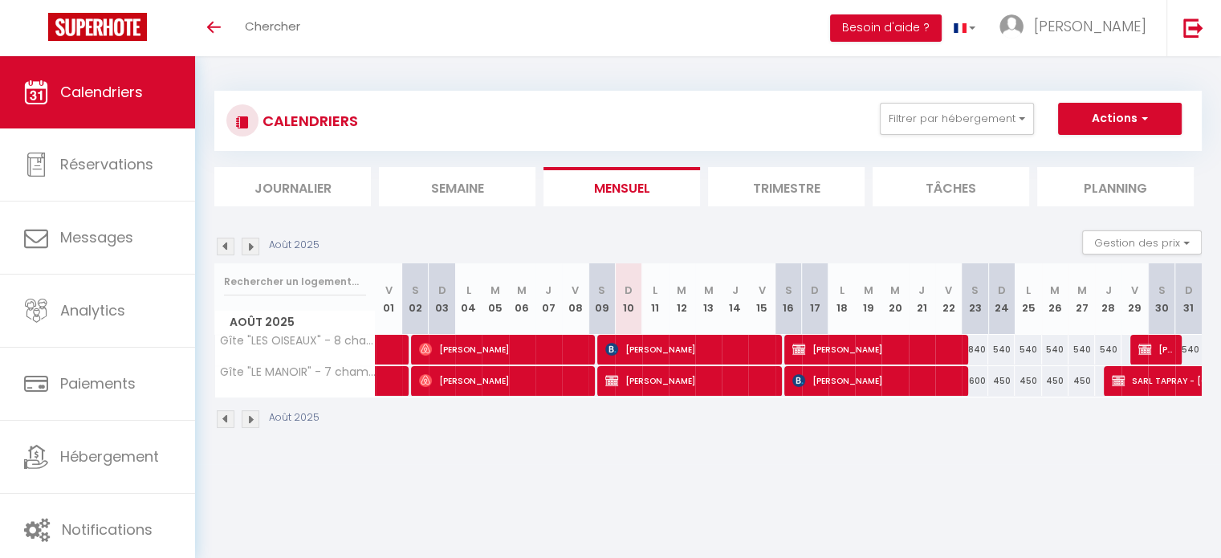
click at [251, 419] on img at bounding box center [251, 419] width 18 height 18
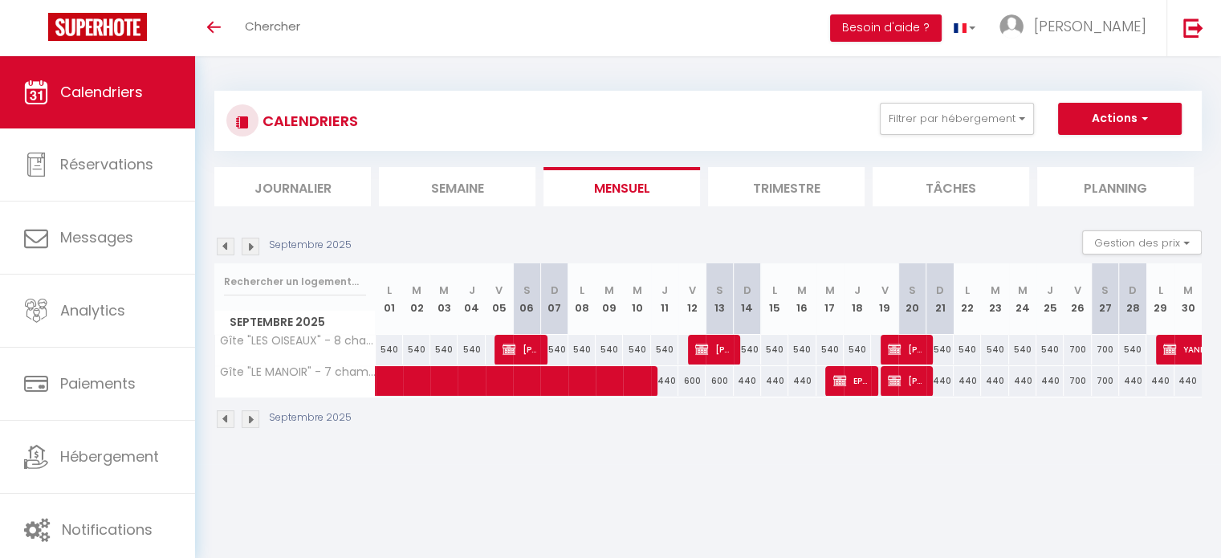
drag, startPoint x: 576, startPoint y: 547, endPoint x: 1003, endPoint y: 404, distance: 450.3
click at [1003, 404] on div "Septembre 2025" at bounding box center [707, 420] width 987 height 47
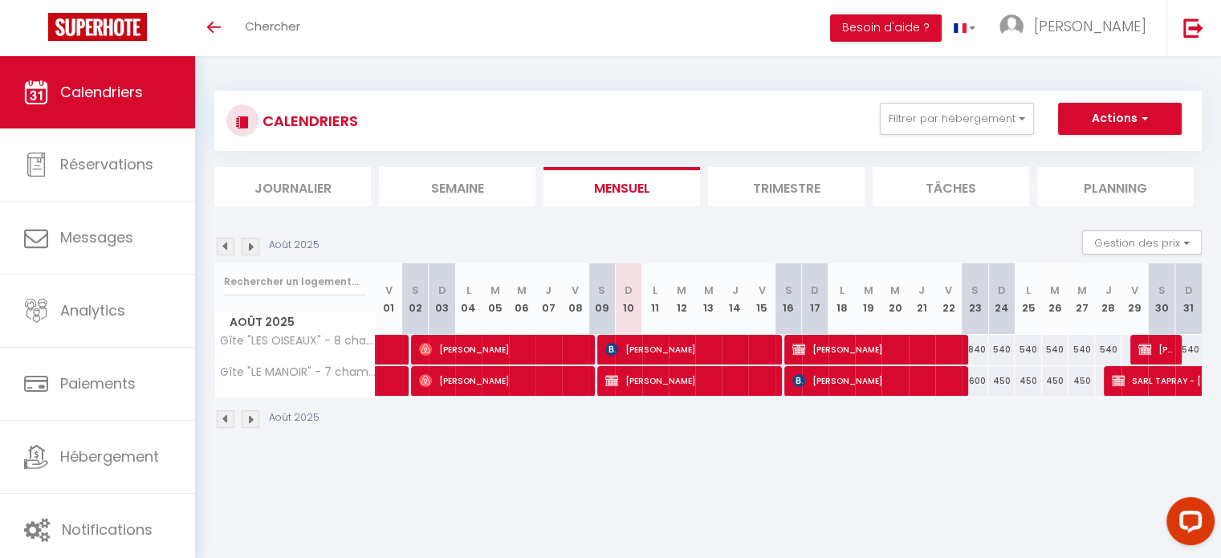
click at [250, 417] on img at bounding box center [251, 419] width 18 height 18
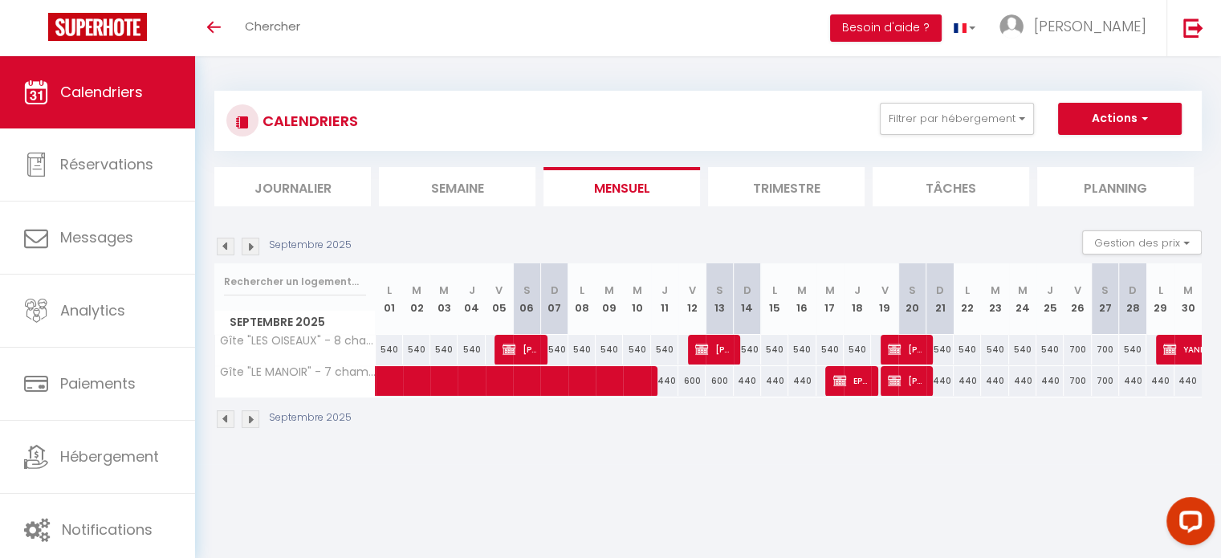
click at [250, 417] on img at bounding box center [251, 419] width 18 height 18
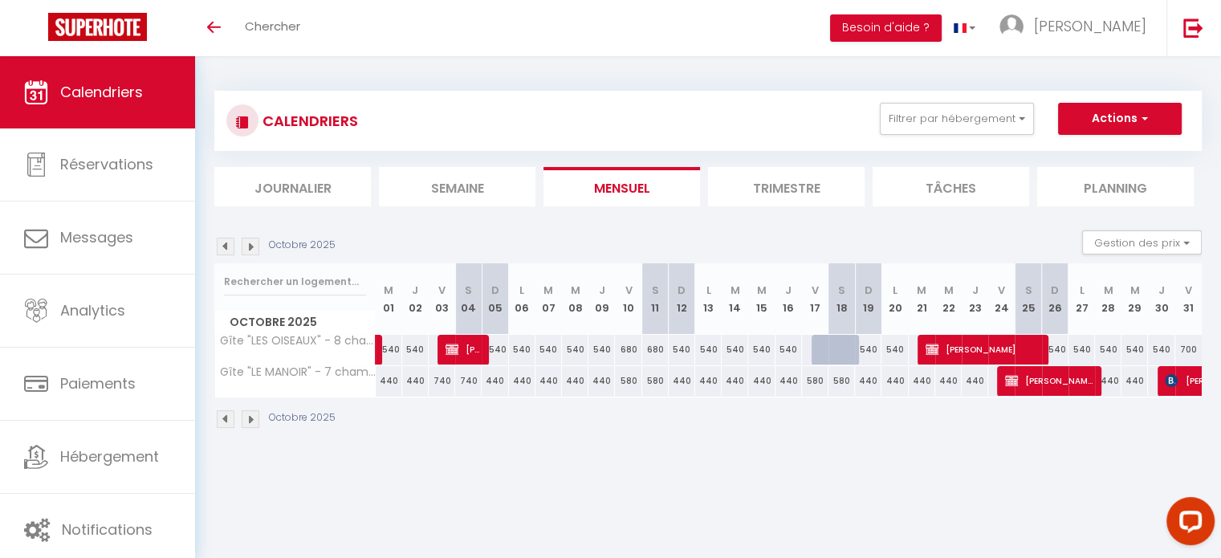
click at [250, 417] on img at bounding box center [251, 419] width 18 height 18
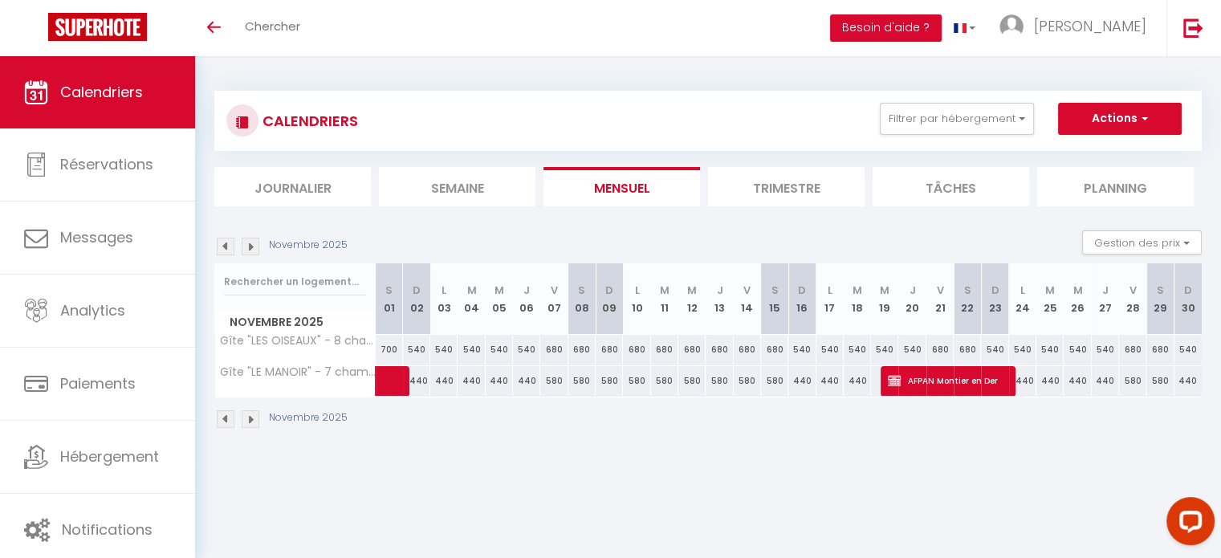
click at [250, 417] on img at bounding box center [251, 419] width 18 height 18
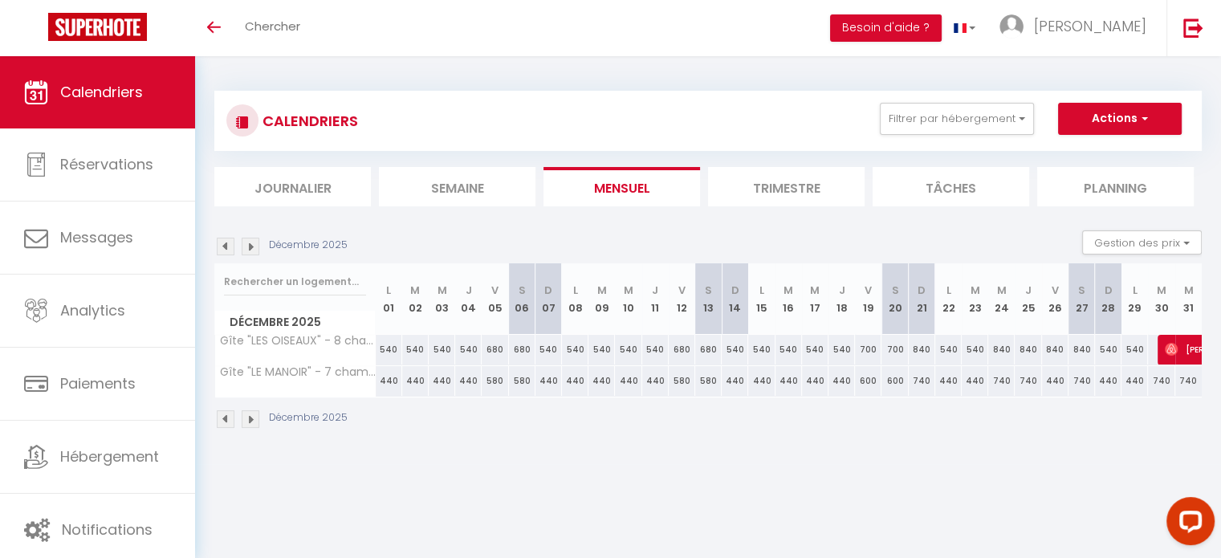
click at [250, 417] on img at bounding box center [251, 419] width 18 height 18
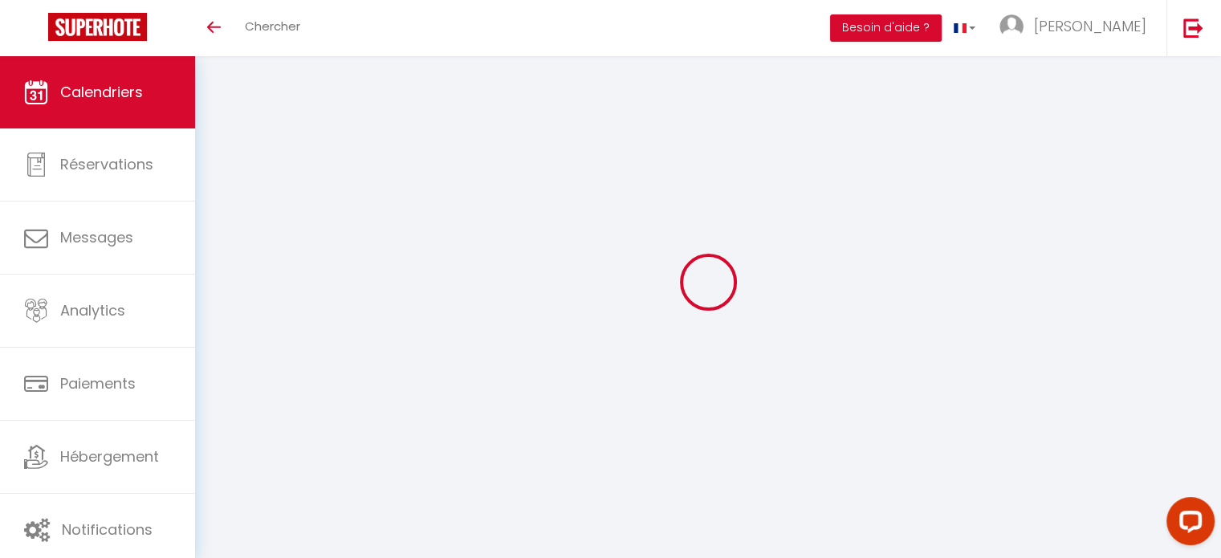
click at [250, 417] on div at bounding box center [707, 281] width 987 height 413
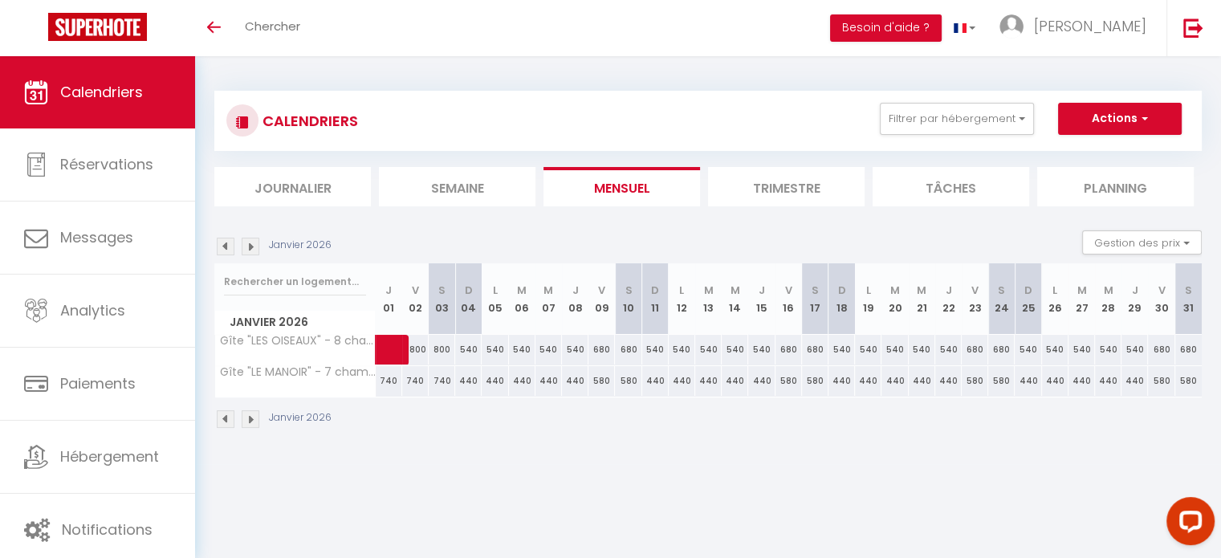
click at [250, 417] on img at bounding box center [251, 419] width 18 height 18
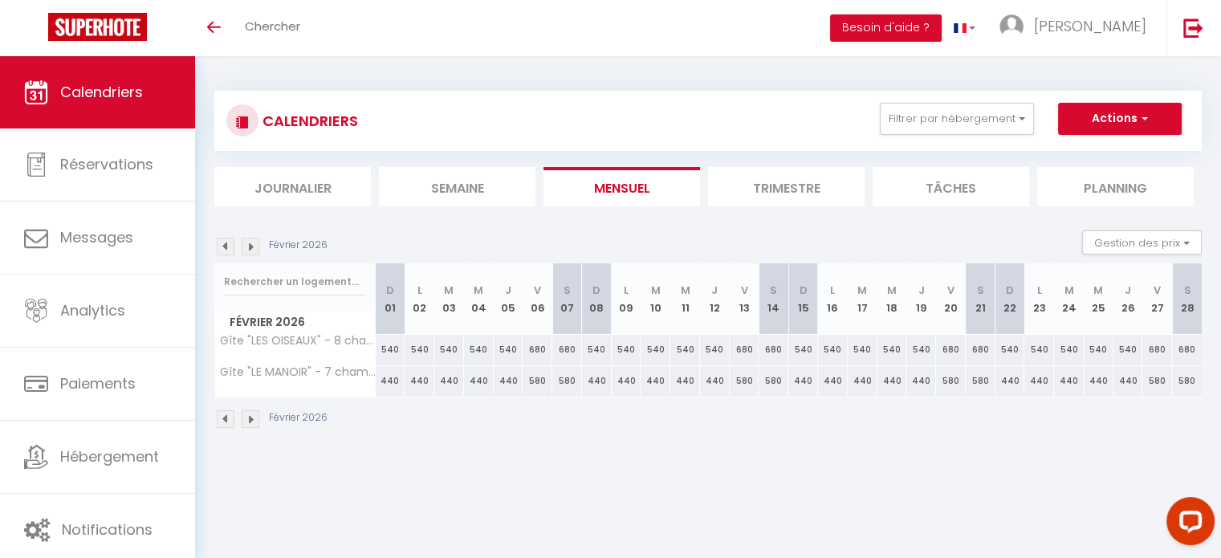
click at [250, 417] on img at bounding box center [251, 419] width 18 height 18
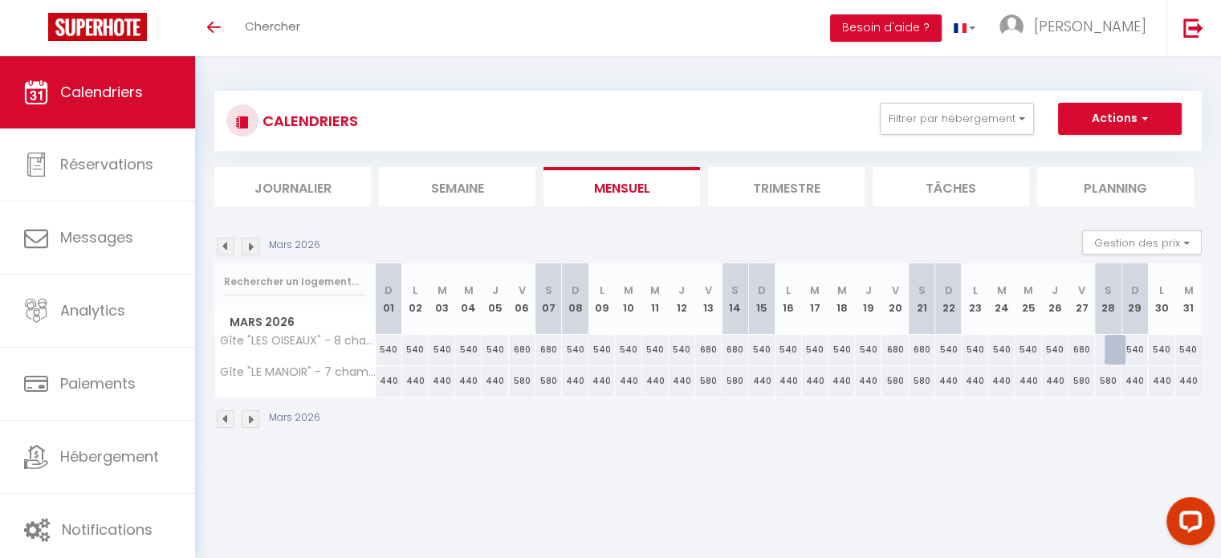
click at [250, 417] on img at bounding box center [251, 419] width 18 height 18
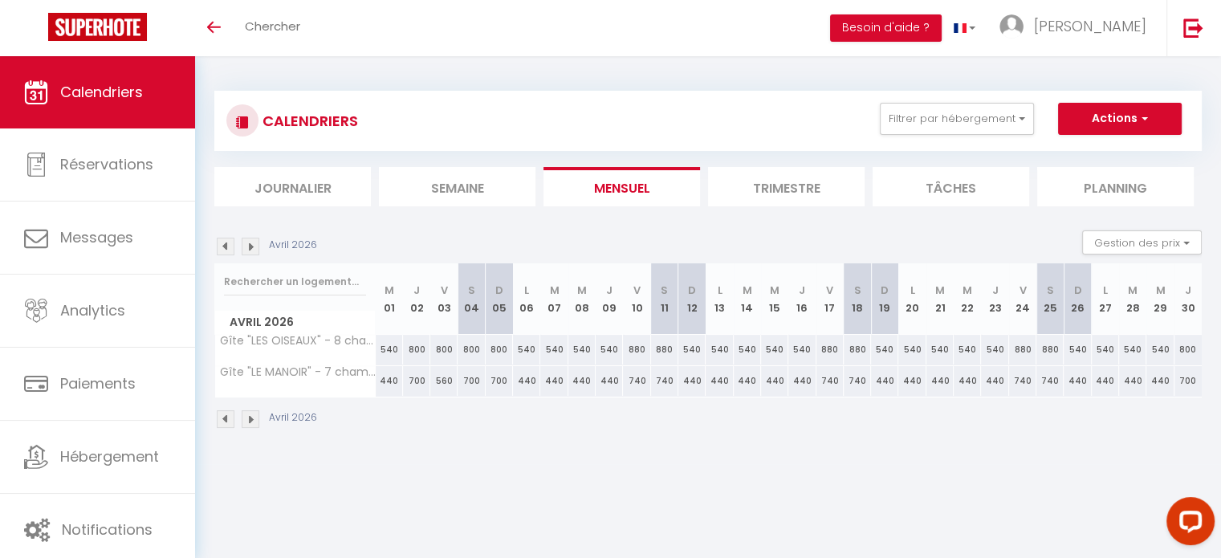
click at [250, 417] on img at bounding box center [251, 419] width 18 height 18
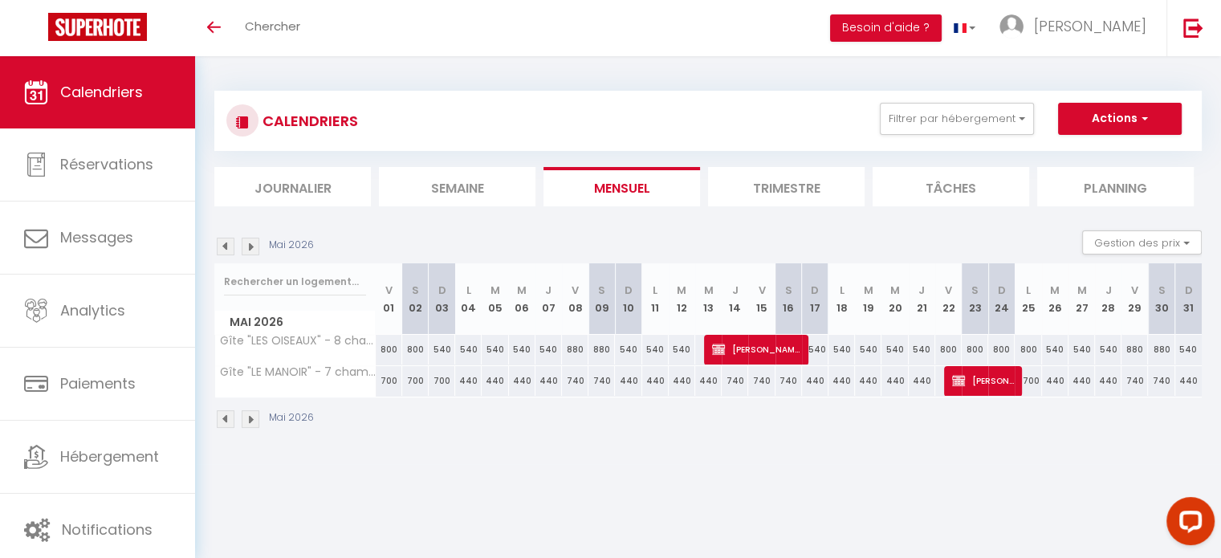
click at [250, 417] on img at bounding box center [251, 419] width 18 height 18
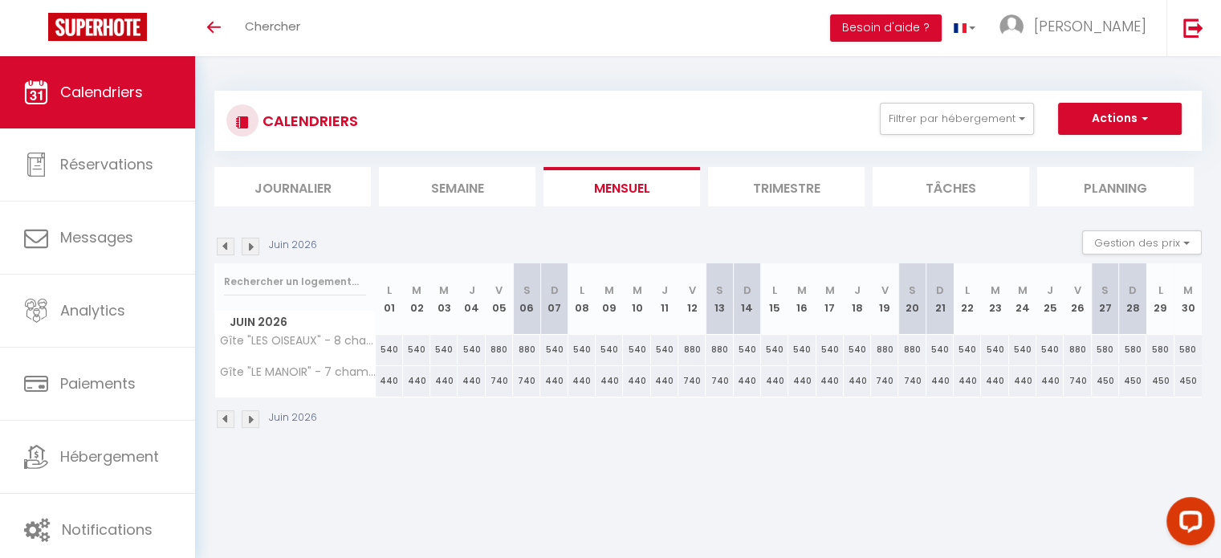
click at [250, 417] on img at bounding box center [251, 419] width 18 height 18
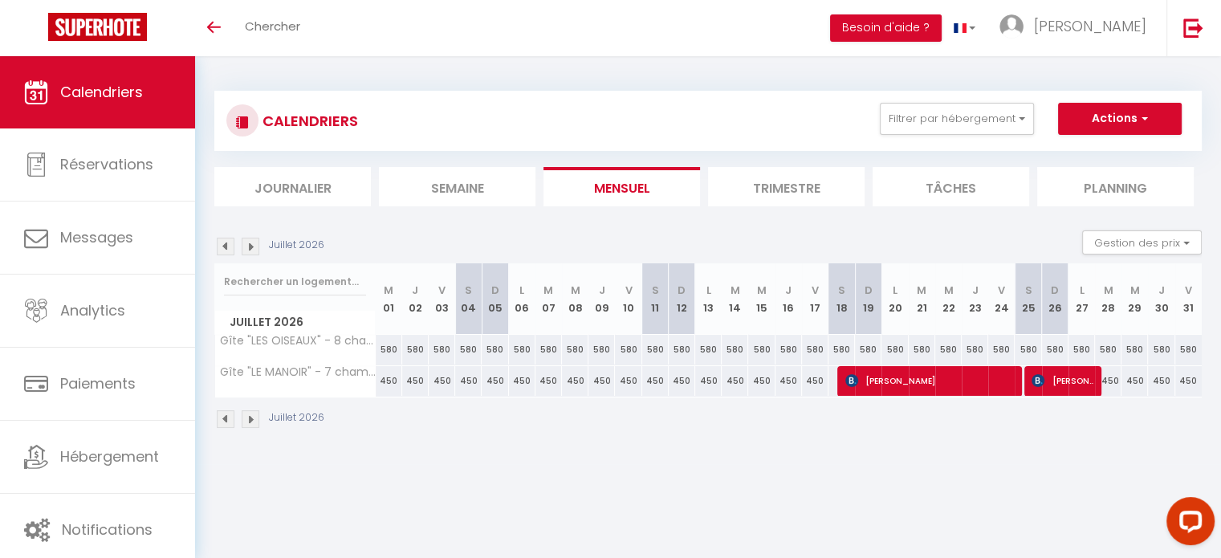
click at [250, 417] on img at bounding box center [251, 419] width 18 height 18
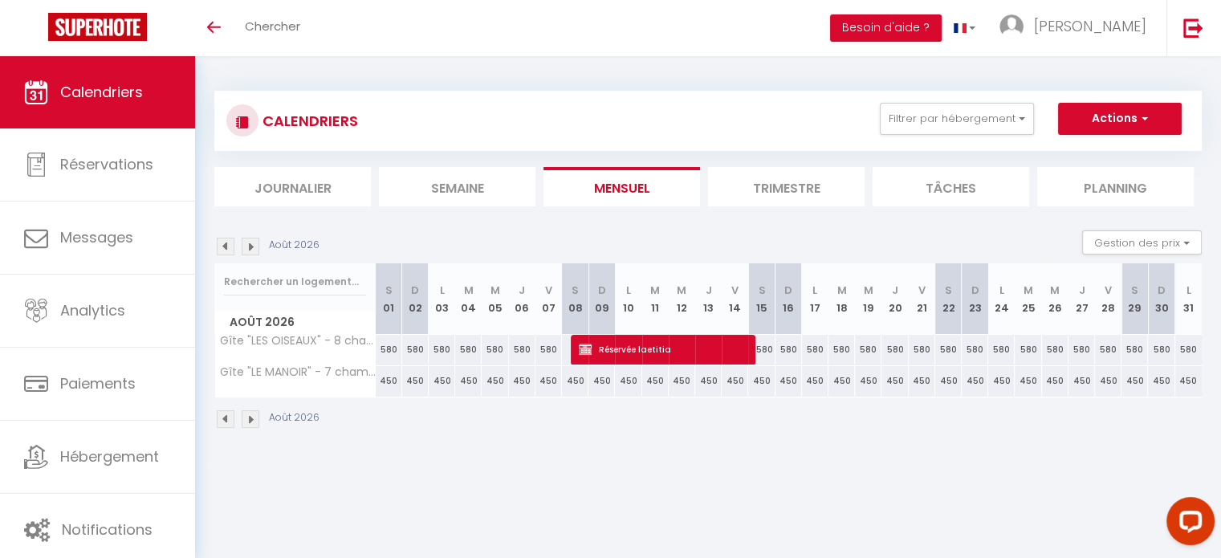
click at [247, 419] on img at bounding box center [251, 419] width 18 height 18
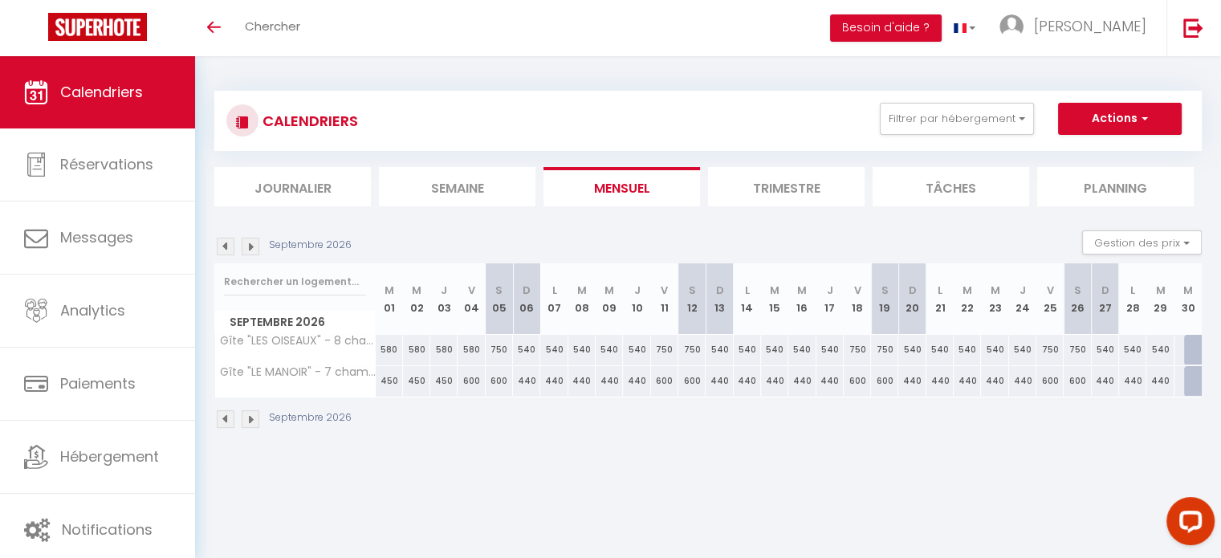
click at [223, 419] on img at bounding box center [226, 419] width 18 height 18
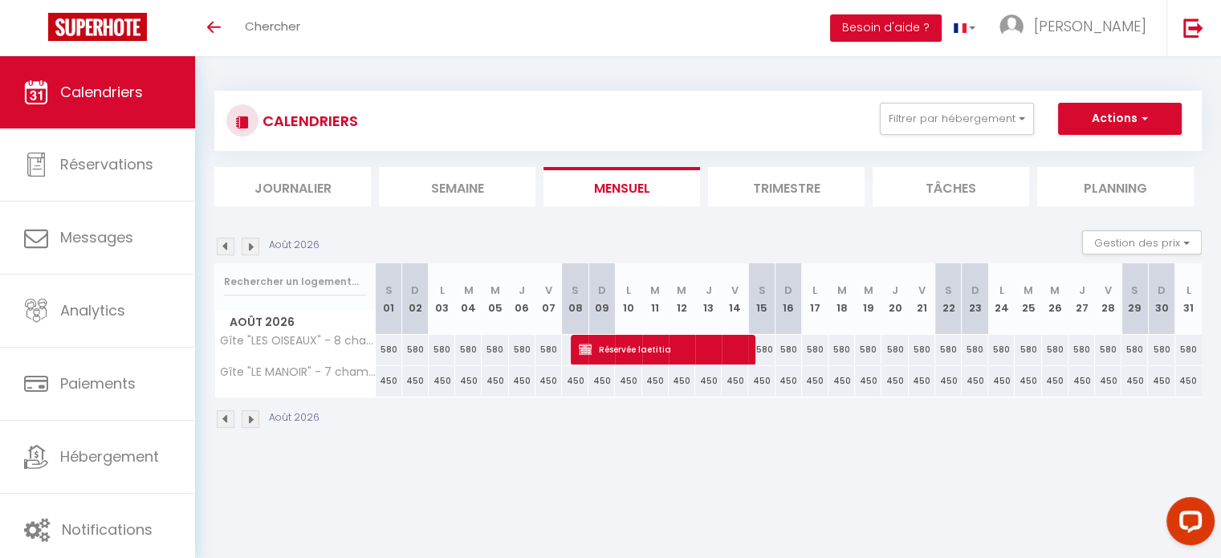
click at [223, 419] on img at bounding box center [226, 419] width 18 height 18
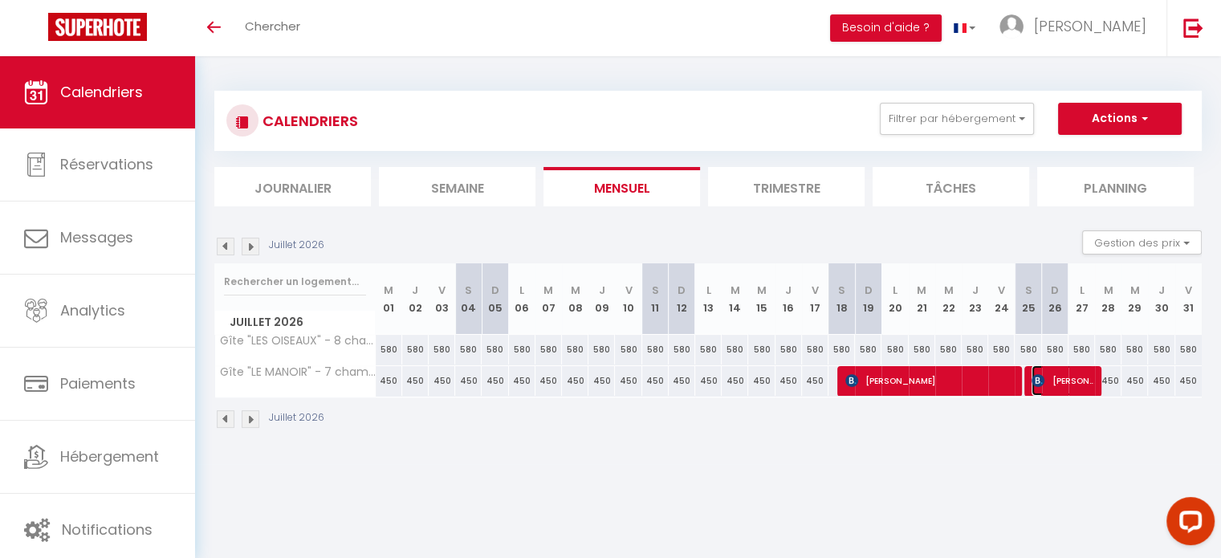
click at [1061, 379] on span "[PERSON_NAME]" at bounding box center [1062, 380] width 62 height 31
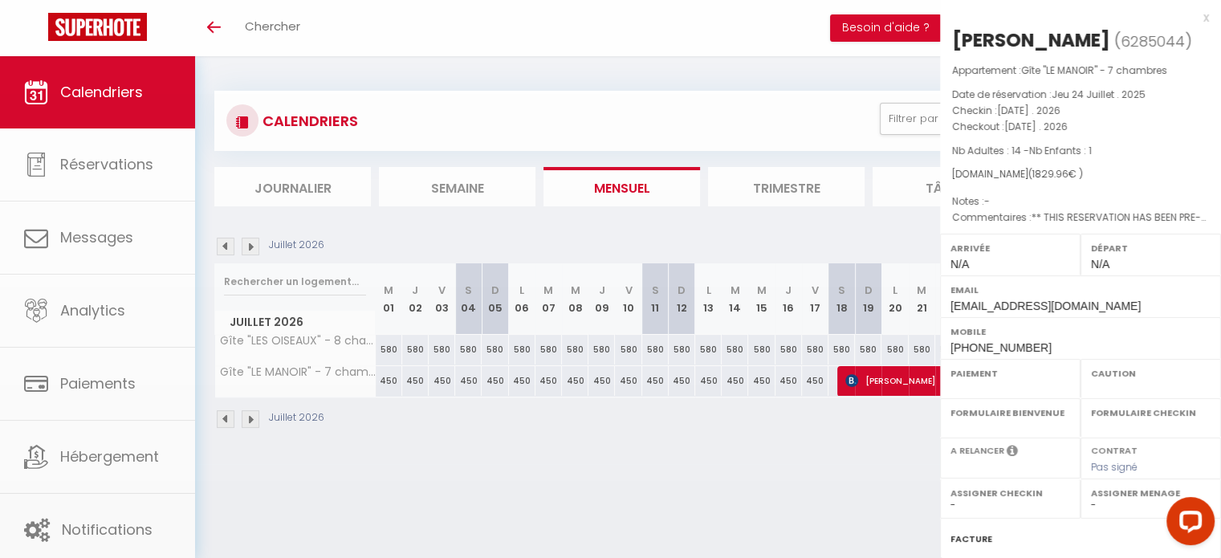
select select "OK"
select select "KO"
select select "0"
select select "1"
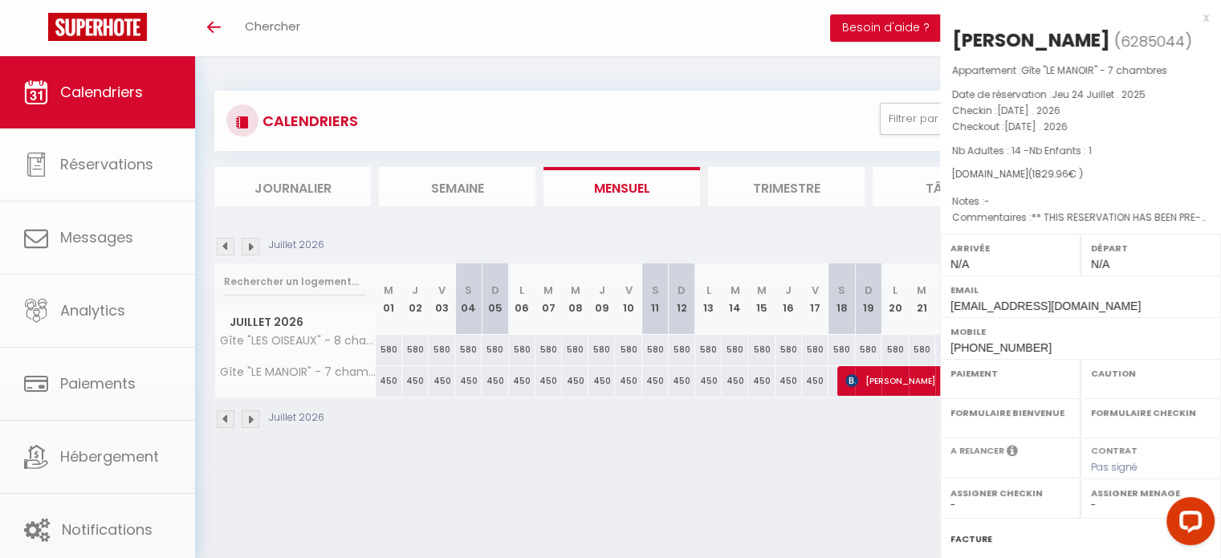
select select
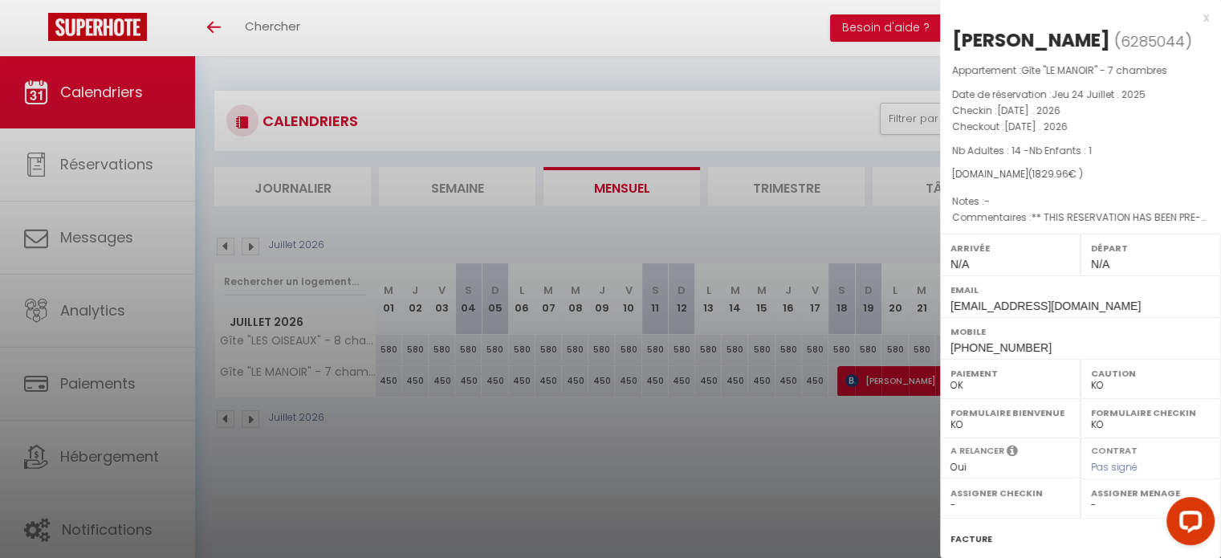
click at [912, 420] on div at bounding box center [610, 279] width 1221 height 558
